Goal: Task Accomplishment & Management: Use online tool/utility

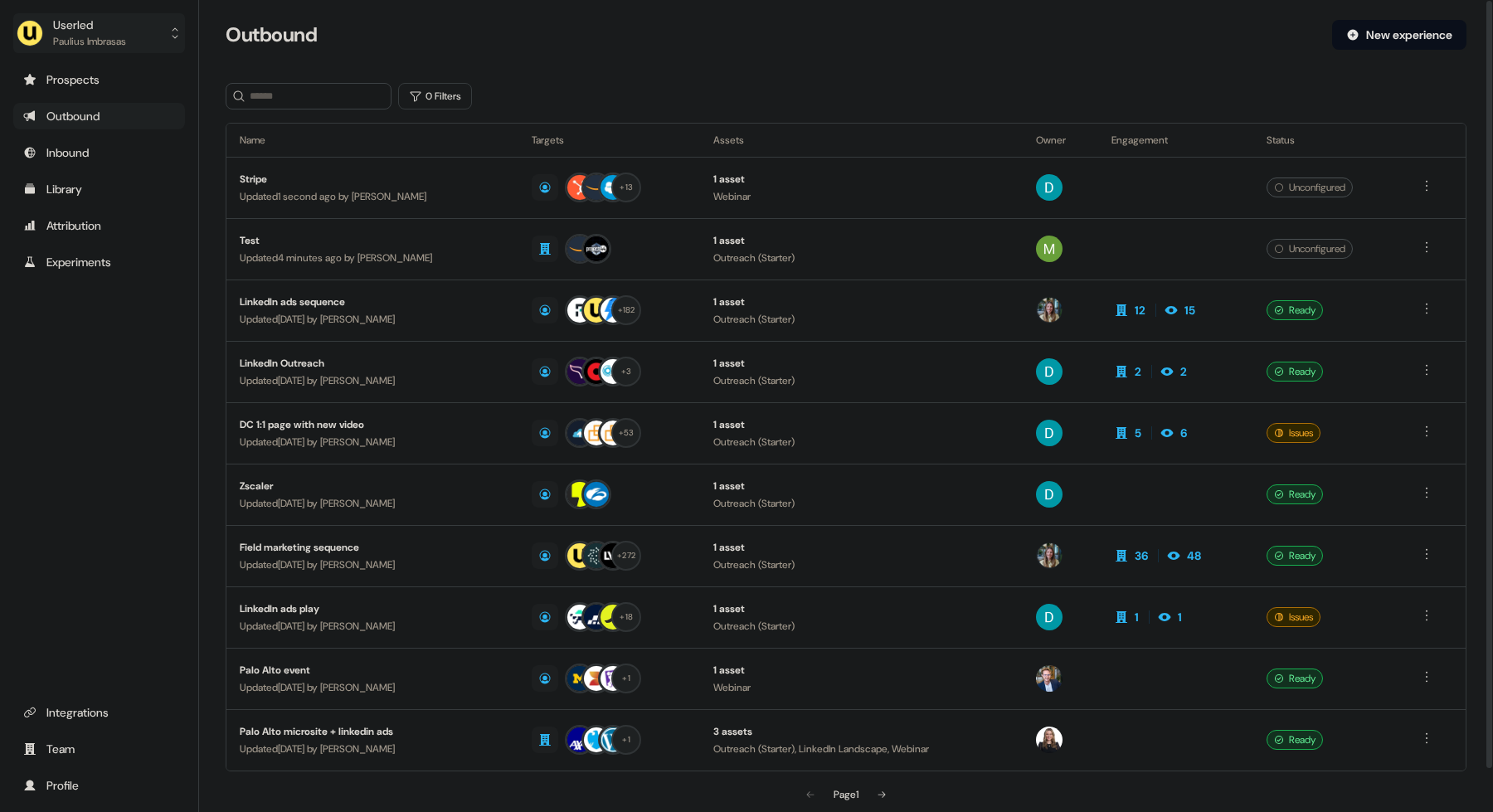
click at [150, 31] on button "Userled [PERSON_NAME]" at bounding box center [99, 32] width 171 height 40
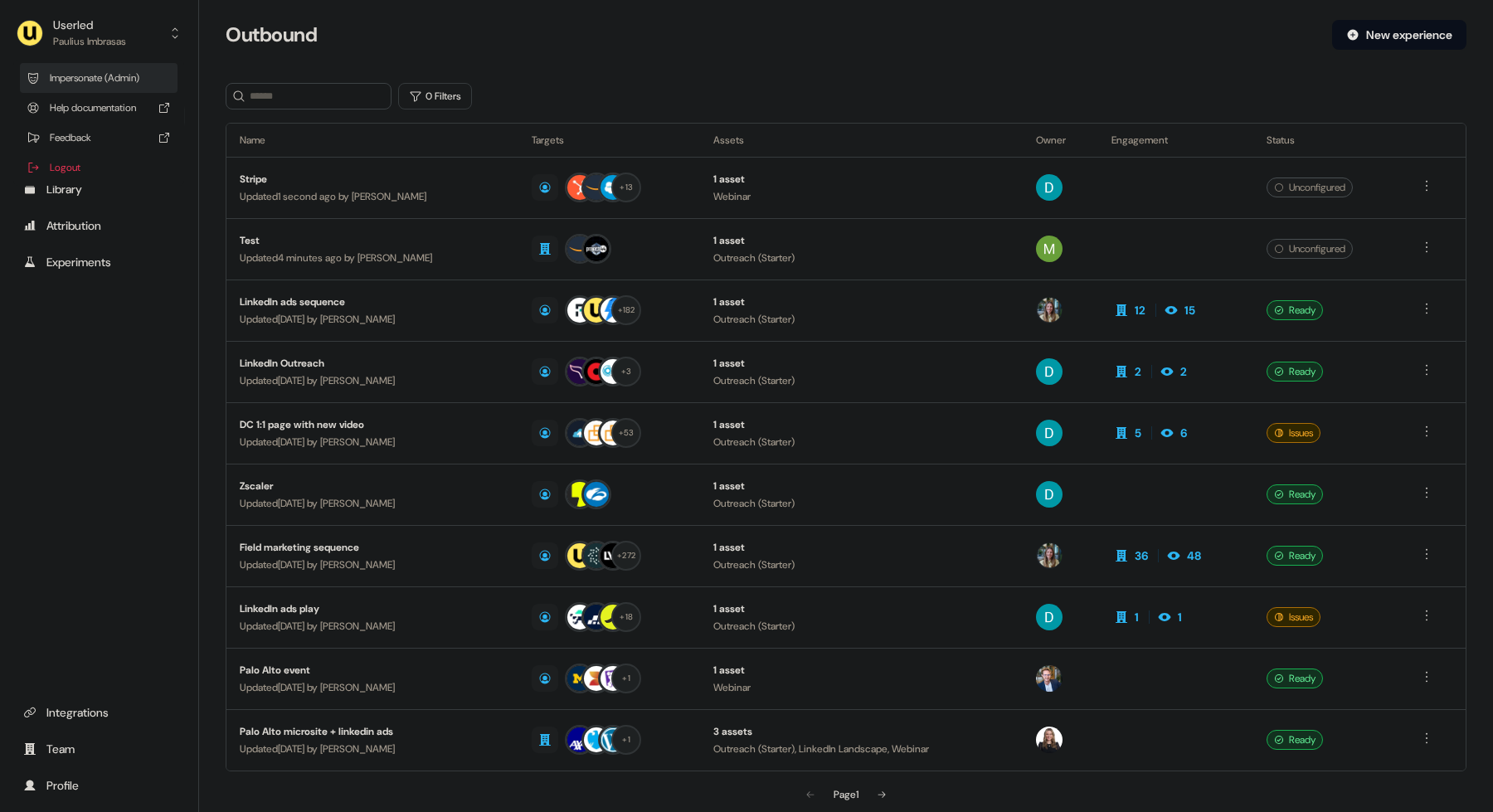
click at [132, 77] on div "Impersonate (Admin)" at bounding box center [99, 77] width 157 height 29
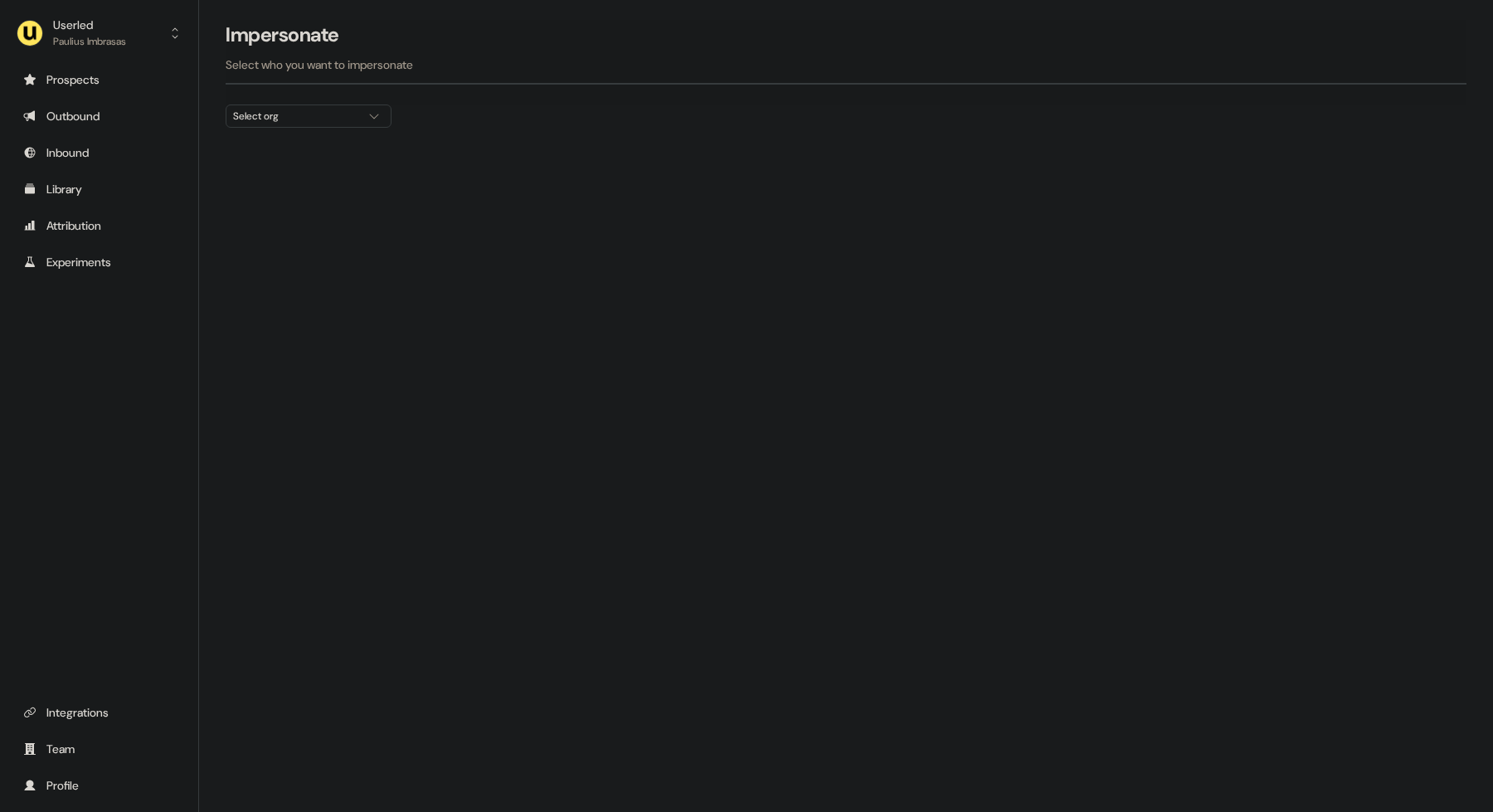
click at [371, 121] on icon "button" at bounding box center [374, 116] width 20 height 13
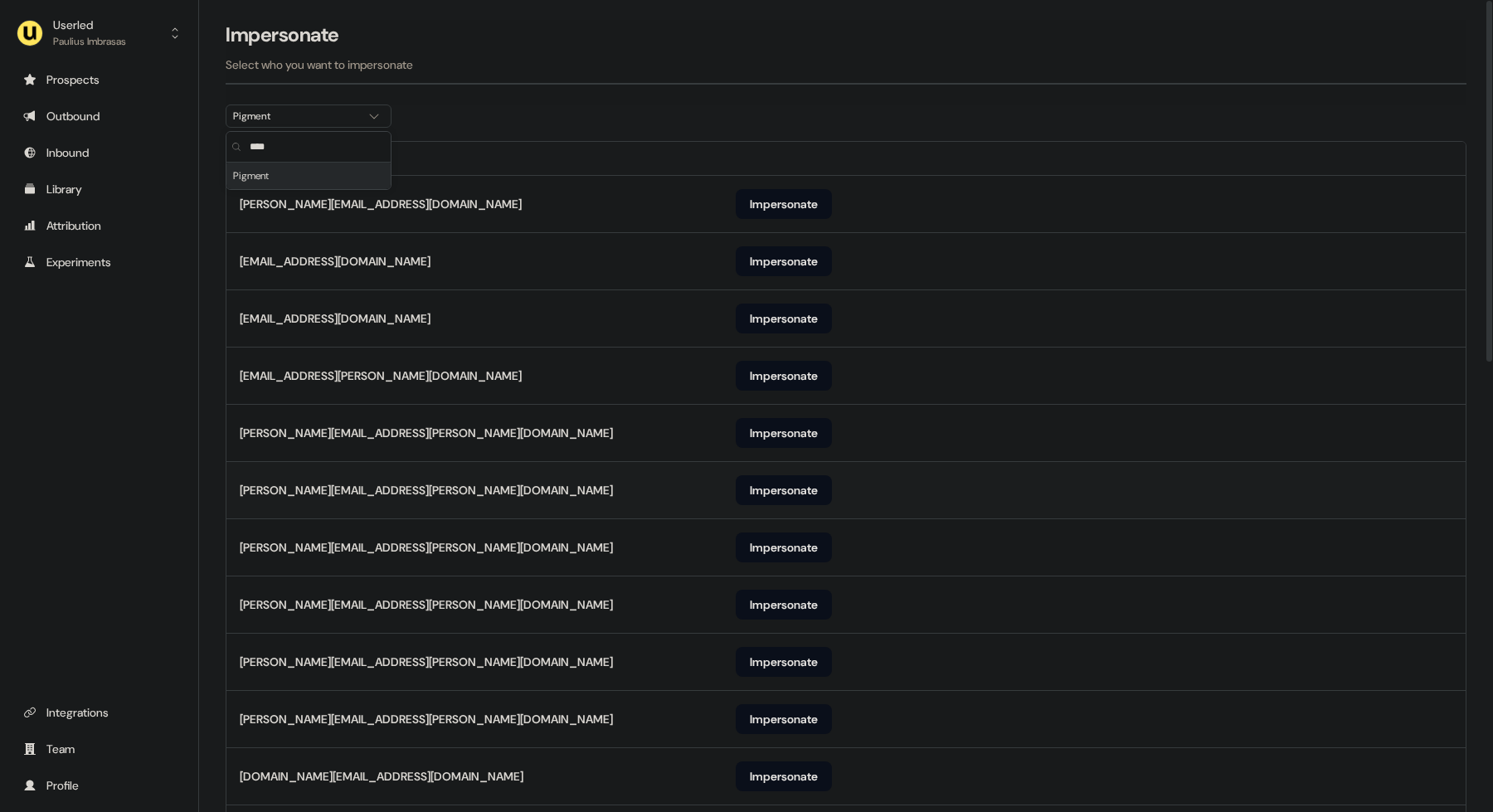
scroll to position [1012, 0]
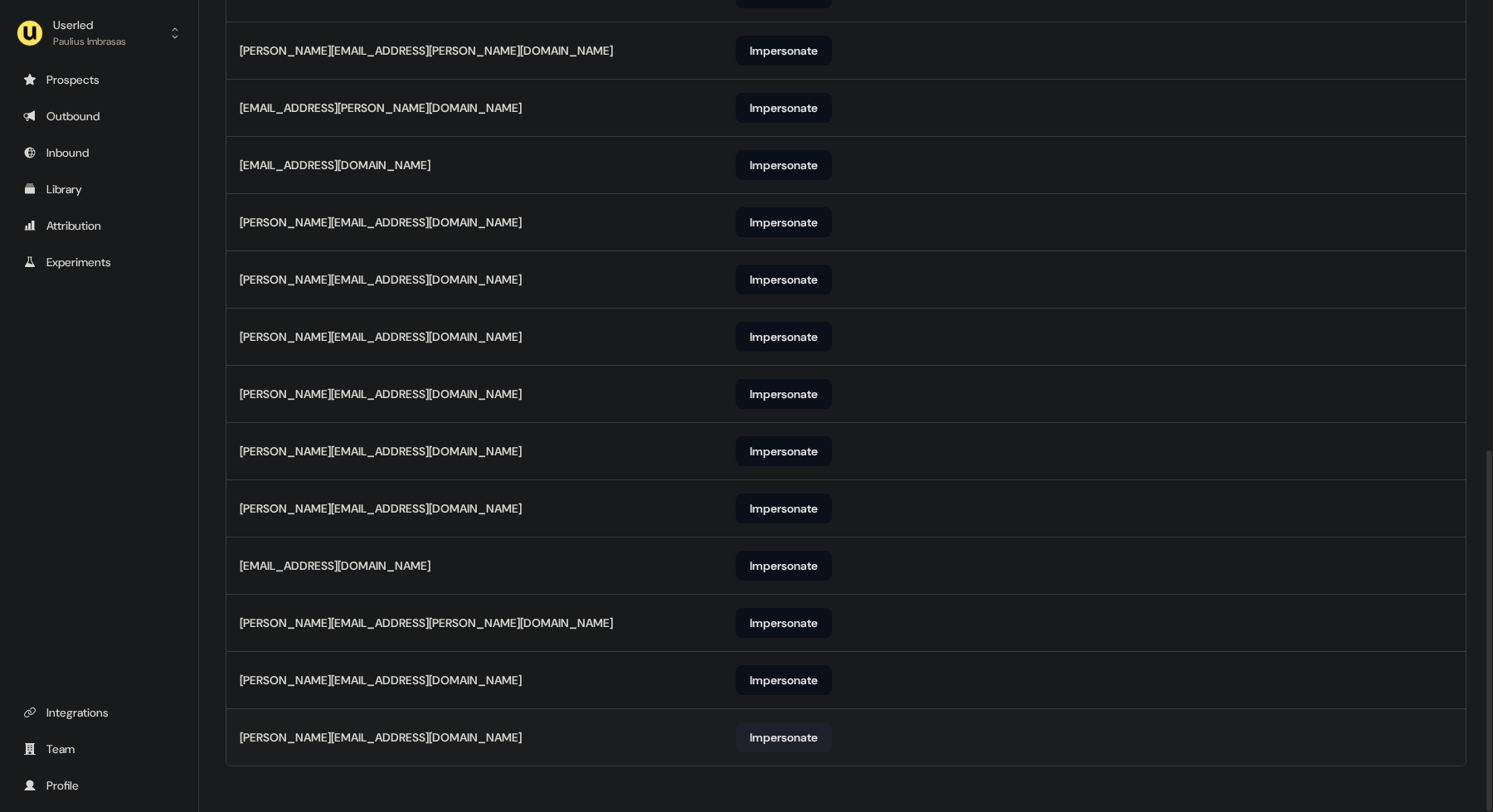
type input "****"
click at [760, 728] on button "Impersonate" at bounding box center [784, 737] width 96 height 29
